Goal: Check status

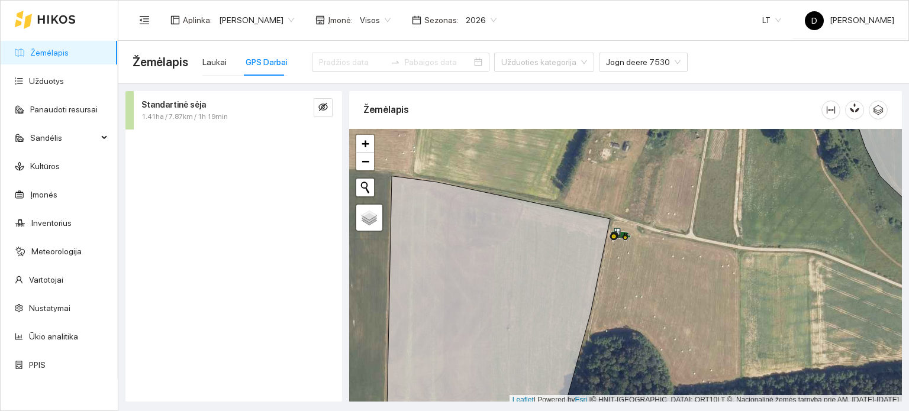
scroll to position [3, 0]
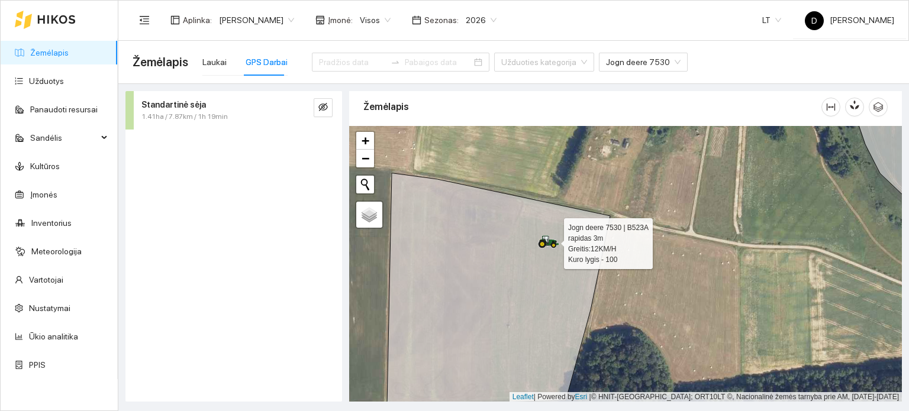
click at [551, 243] on icon at bounding box center [548, 241] width 21 height 13
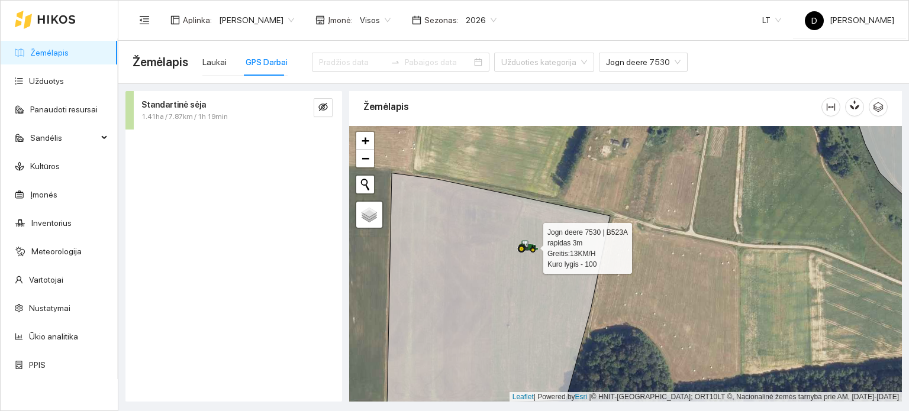
click at [523, 245] on icon at bounding box center [527, 246] width 21 height 13
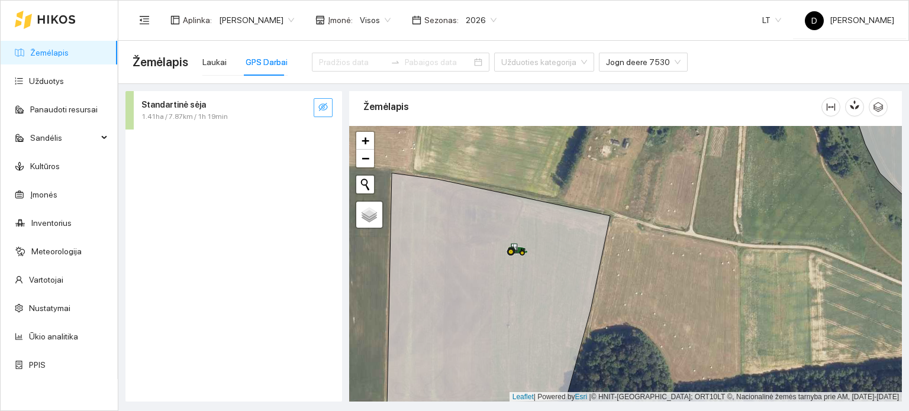
click at [324, 112] on span "eye-invisible" at bounding box center [322, 107] width 9 height 11
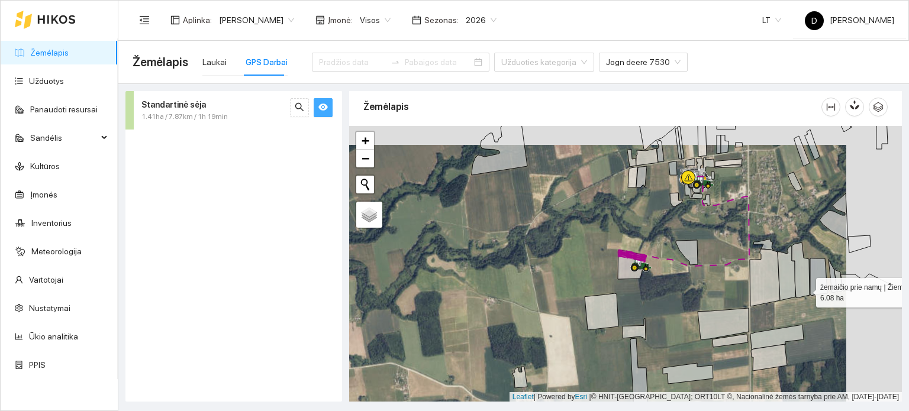
drag, startPoint x: 861, startPoint y: 270, endPoint x: 804, endPoint y: 290, distance: 60.0
click at [804, 290] on icon at bounding box center [800, 270] width 18 height 55
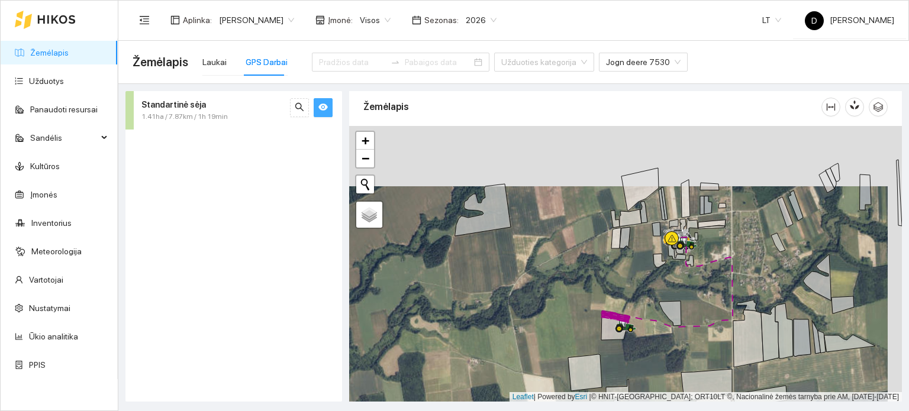
drag, startPoint x: 726, startPoint y: 212, endPoint x: 691, endPoint y: 329, distance: 122.4
click at [691, 329] on div at bounding box center [625, 264] width 552 height 276
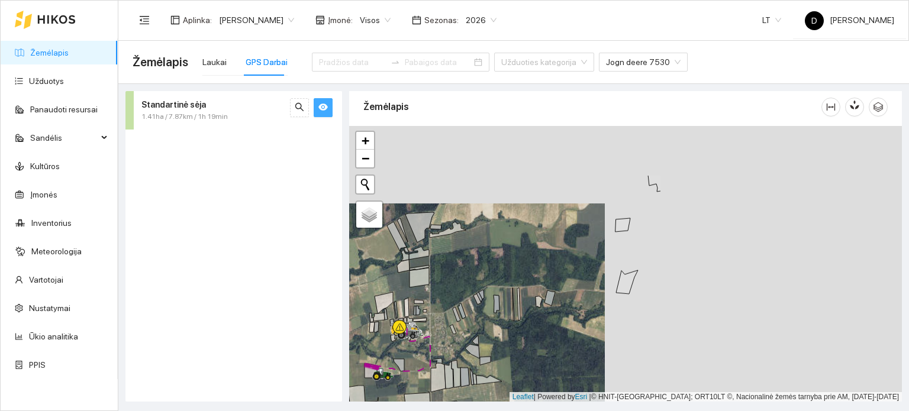
drag, startPoint x: 771, startPoint y: 280, endPoint x: 497, endPoint y: 341, distance: 280.4
click at [497, 341] on div at bounding box center [625, 264] width 552 height 276
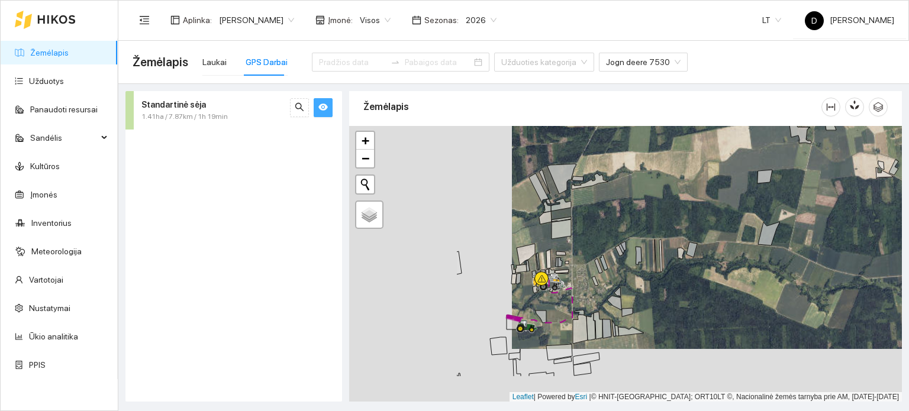
drag, startPoint x: 538, startPoint y: 245, endPoint x: 625, endPoint y: 189, distance: 103.0
click at [623, 190] on div at bounding box center [625, 264] width 552 height 276
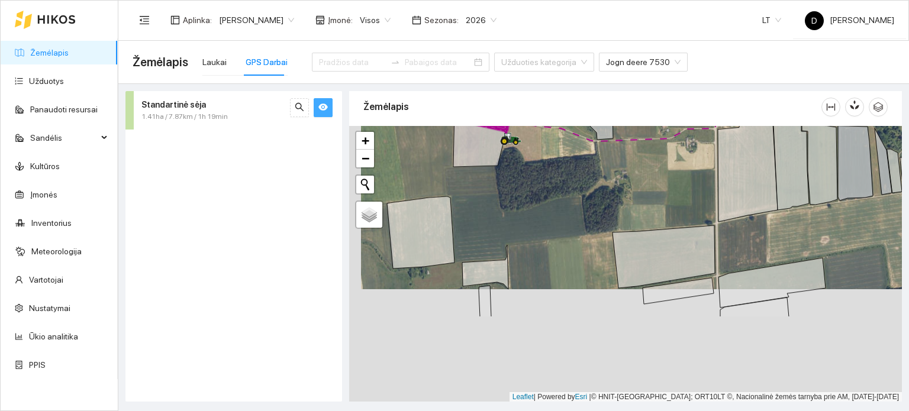
drag, startPoint x: 512, startPoint y: 321, endPoint x: 541, endPoint y: 153, distance: 170.5
click at [541, 153] on div at bounding box center [625, 264] width 552 height 276
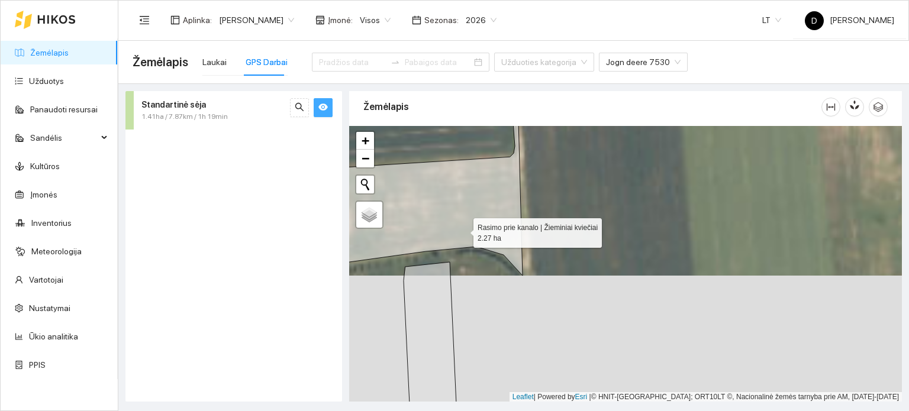
drag, startPoint x: 464, startPoint y: 235, endPoint x: 461, endPoint y: 189, distance: 45.6
click at [461, 189] on icon at bounding box center [430, 187] width 185 height 177
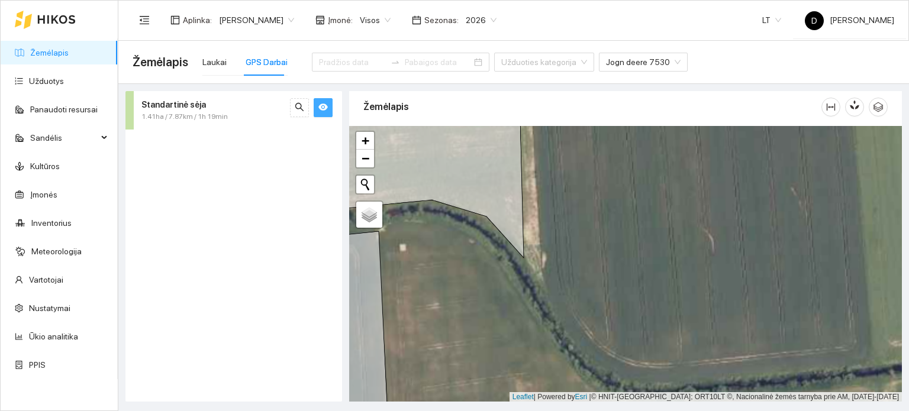
drag, startPoint x: 558, startPoint y: 224, endPoint x: 658, endPoint y: 345, distance: 157.2
click at [658, 345] on div at bounding box center [625, 264] width 552 height 276
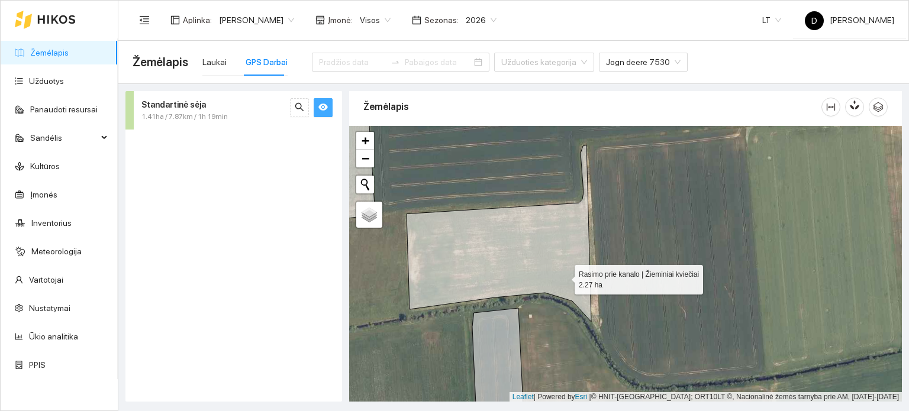
click at [564, 276] on icon at bounding box center [498, 233] width 185 height 177
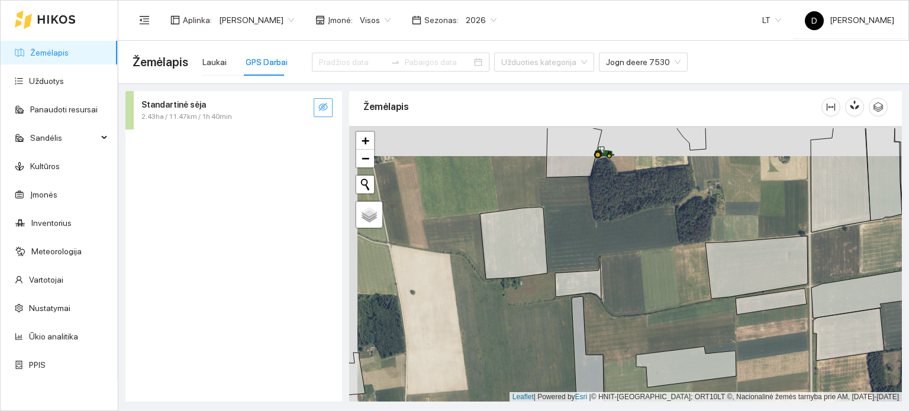
drag, startPoint x: 460, startPoint y: 218, endPoint x: 412, endPoint y: 439, distance: 225.8
click at [412, 411] on html "Žemėlapis Užduotys Panaudoti resursai Sandėlis Kultūros Įmonės Inventorius Mete…" at bounding box center [454, 205] width 909 height 411
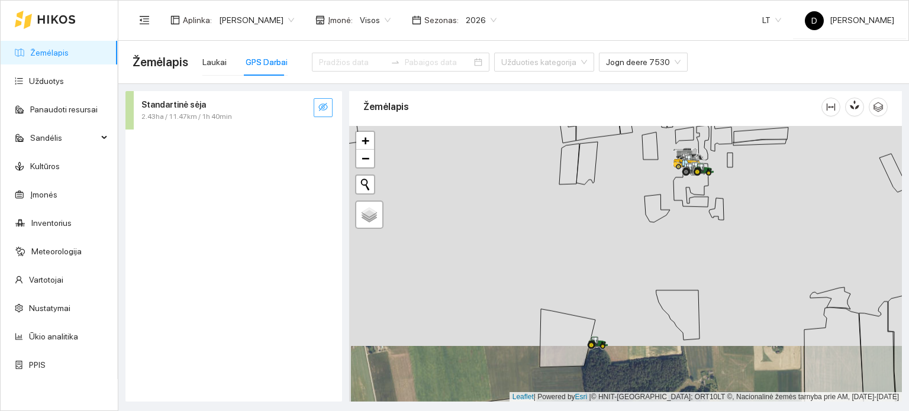
drag, startPoint x: 477, startPoint y: 326, endPoint x: 535, endPoint y: 308, distance: 60.2
click at [535, 308] on div at bounding box center [625, 264] width 552 height 276
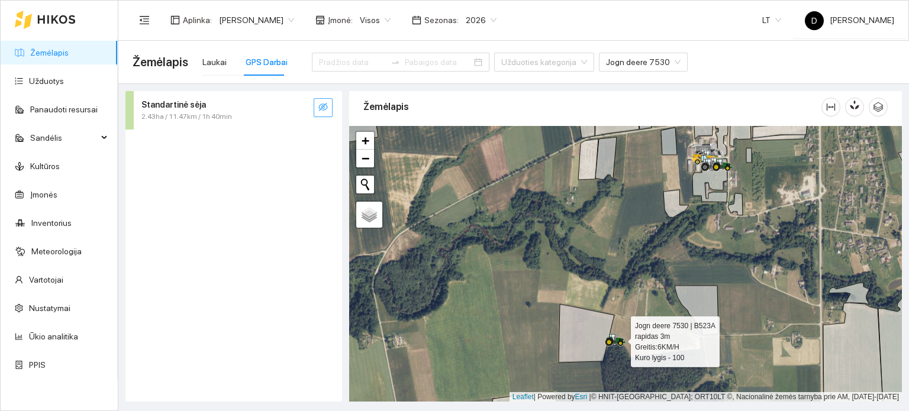
click at [612, 335] on icon at bounding box center [613, 337] width 6 height 7
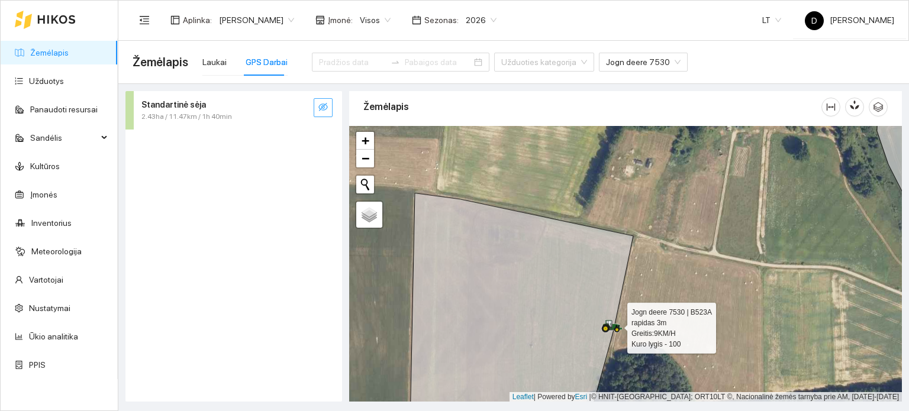
click at [610, 324] on icon at bounding box center [609, 324] width 6 height 7
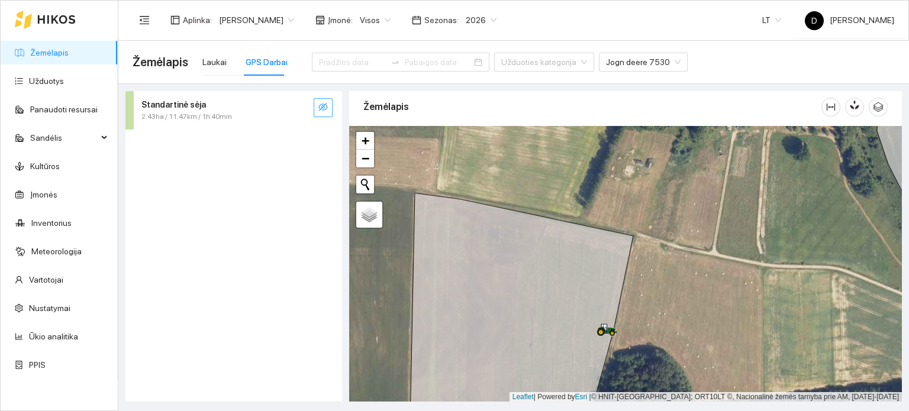
click at [329, 111] on button "button" at bounding box center [323, 107] width 19 height 19
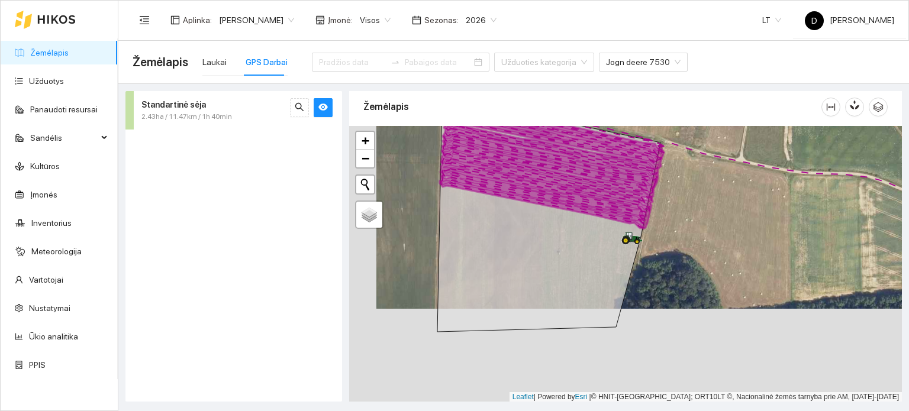
drag, startPoint x: 445, startPoint y: 270, endPoint x: 465, endPoint y: 196, distance: 77.0
click at [465, 196] on icon at bounding box center [548, 216] width 223 height 232
